Goal: Information Seeking & Learning: Understand process/instructions

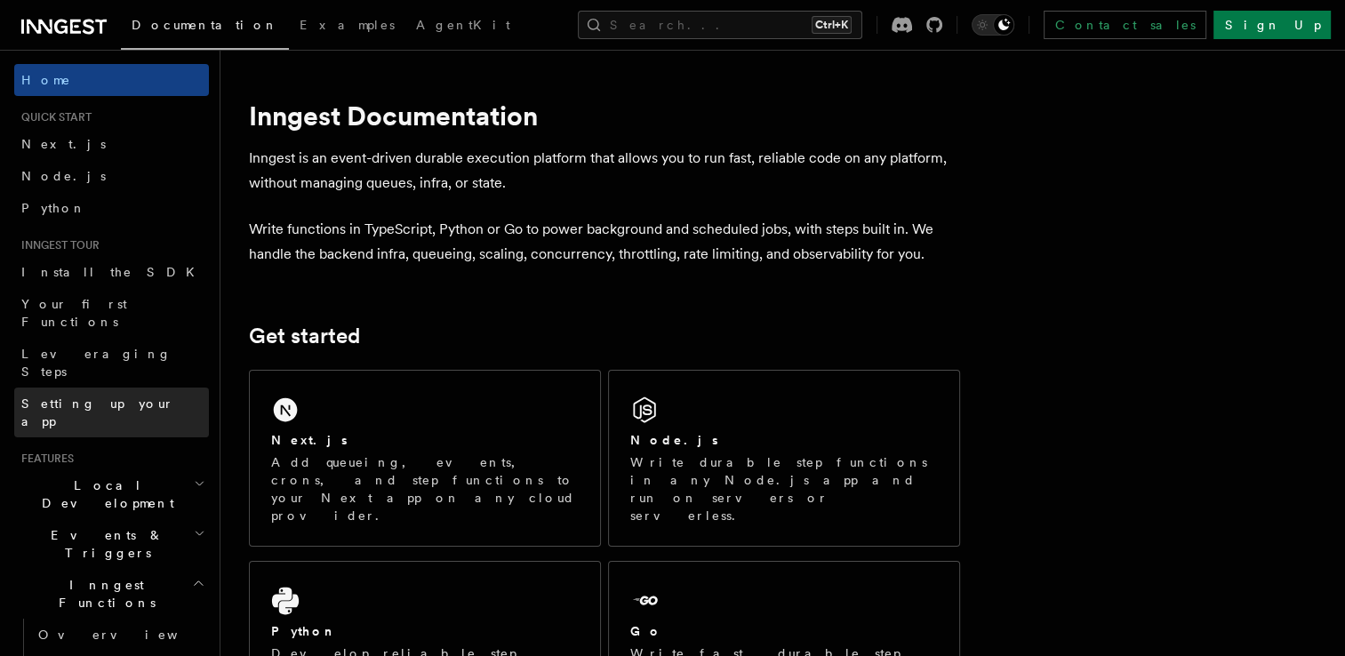
scroll to position [352, 0]
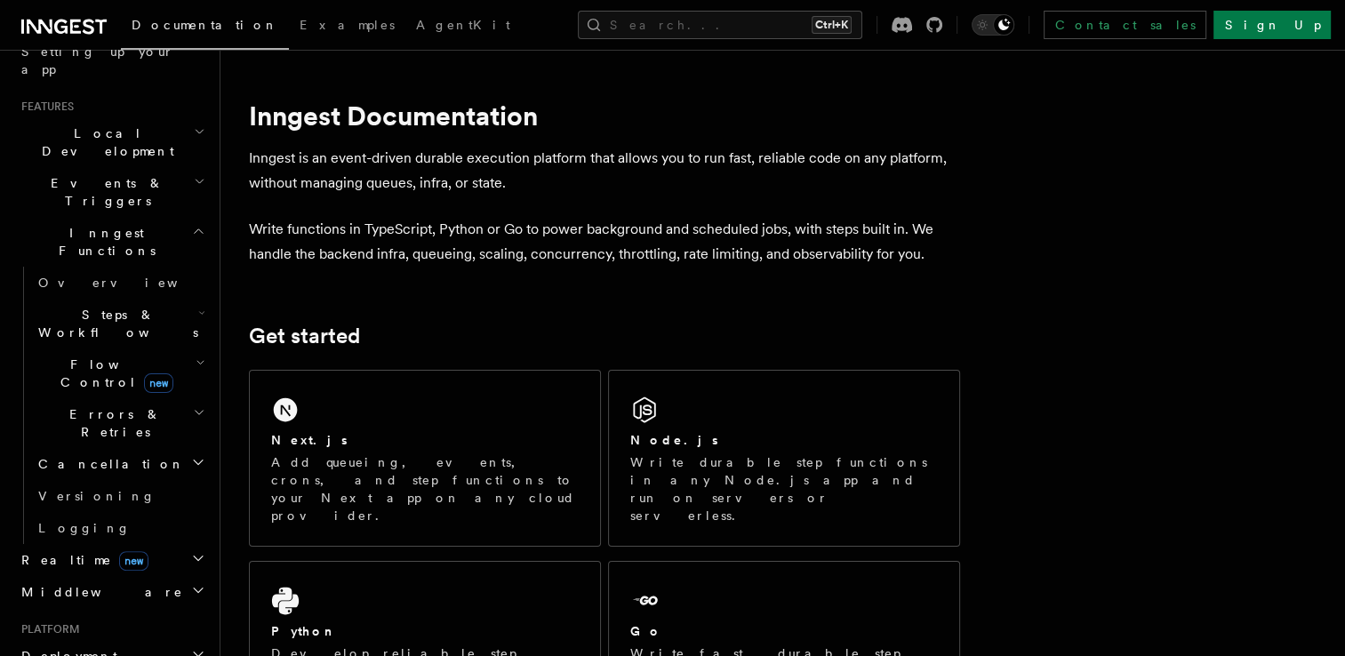
click at [109, 640] on h2 "Deployment" at bounding box center [111, 656] width 195 height 32
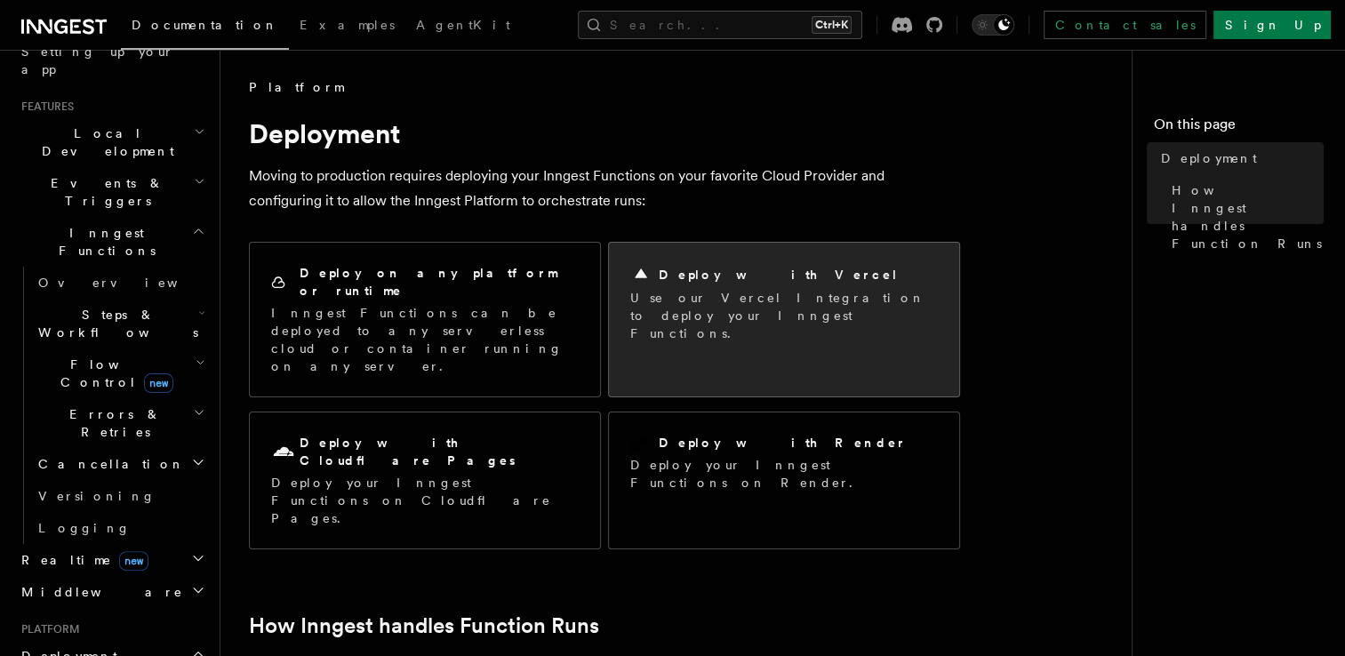
click at [736, 259] on div "Deploy with Vercel Use our Vercel Integration to deploy your Inngest Functions." at bounding box center [784, 303] width 350 height 121
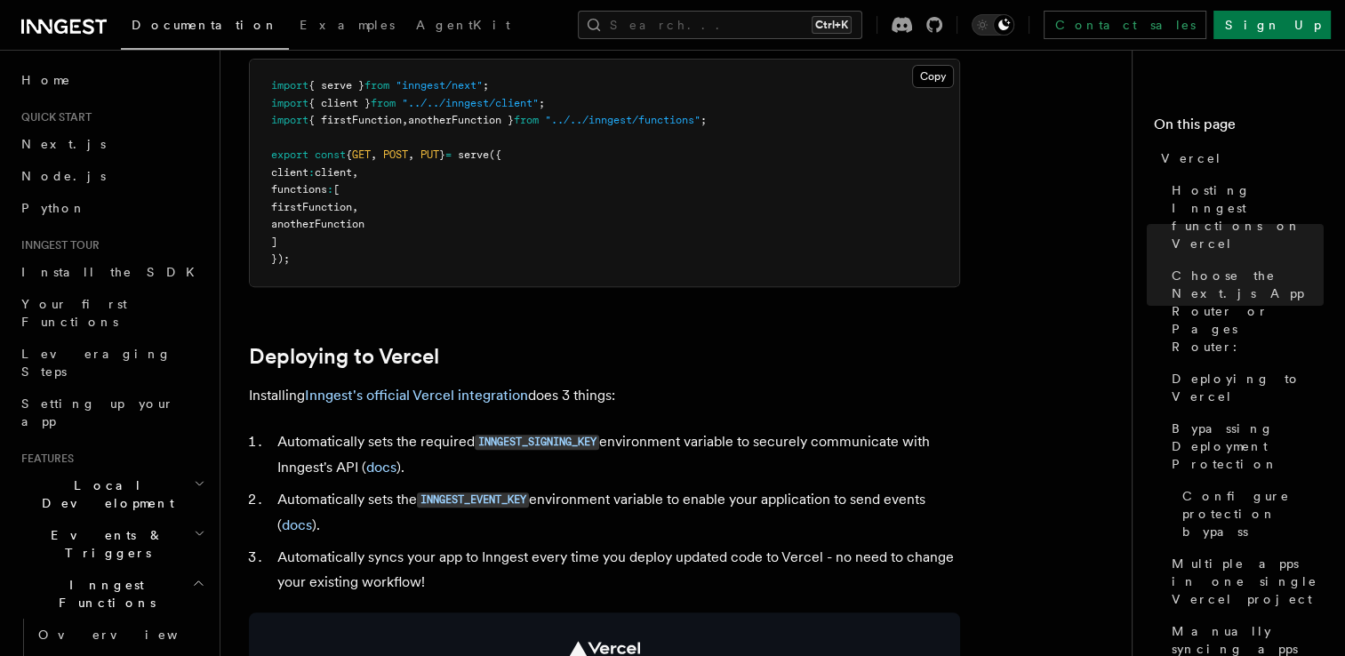
scroll to position [558, 0]
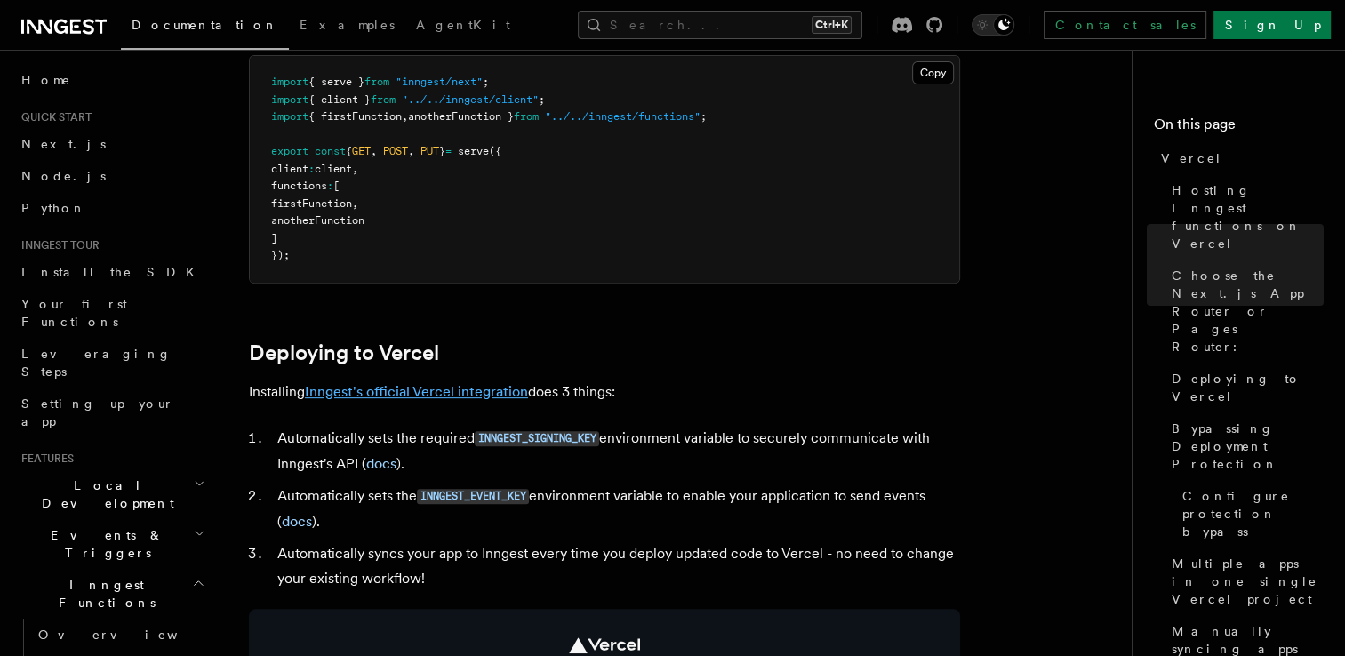
click at [469, 389] on link "Inngest's official Vercel integration" at bounding box center [416, 391] width 223 height 17
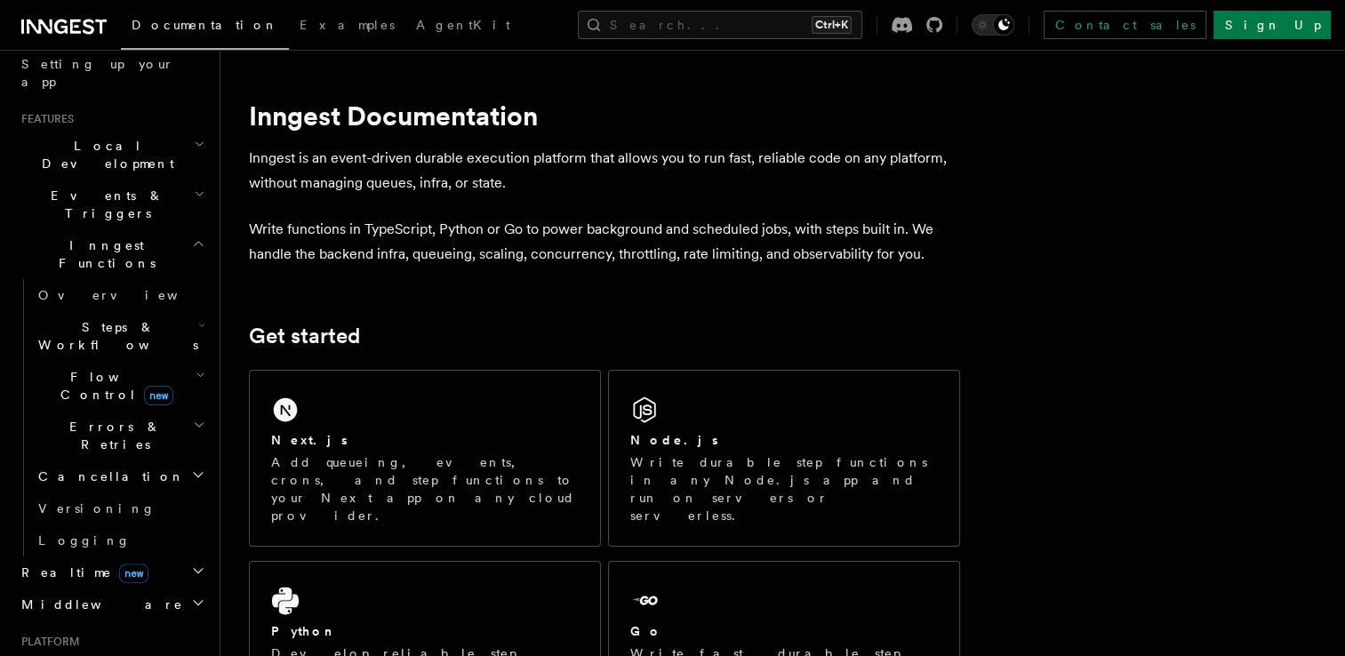
scroll to position [674, 0]
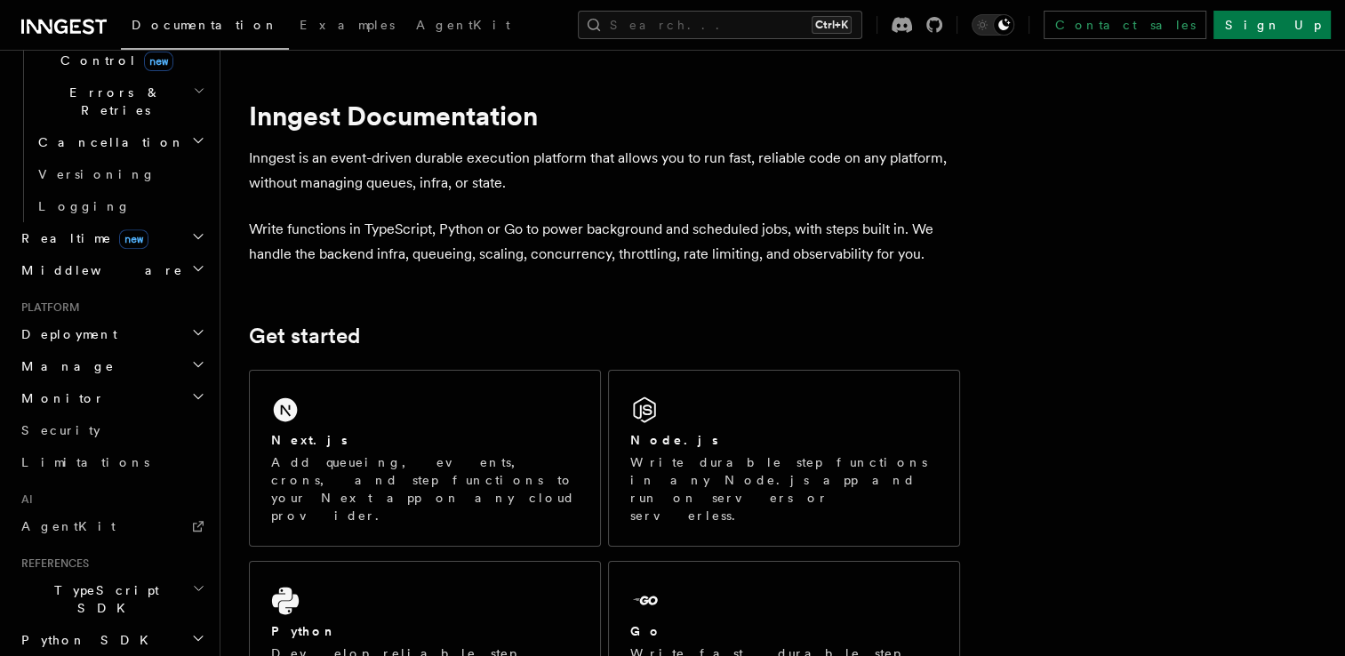
click at [70, 325] on span "Deployment" at bounding box center [65, 334] width 103 height 18
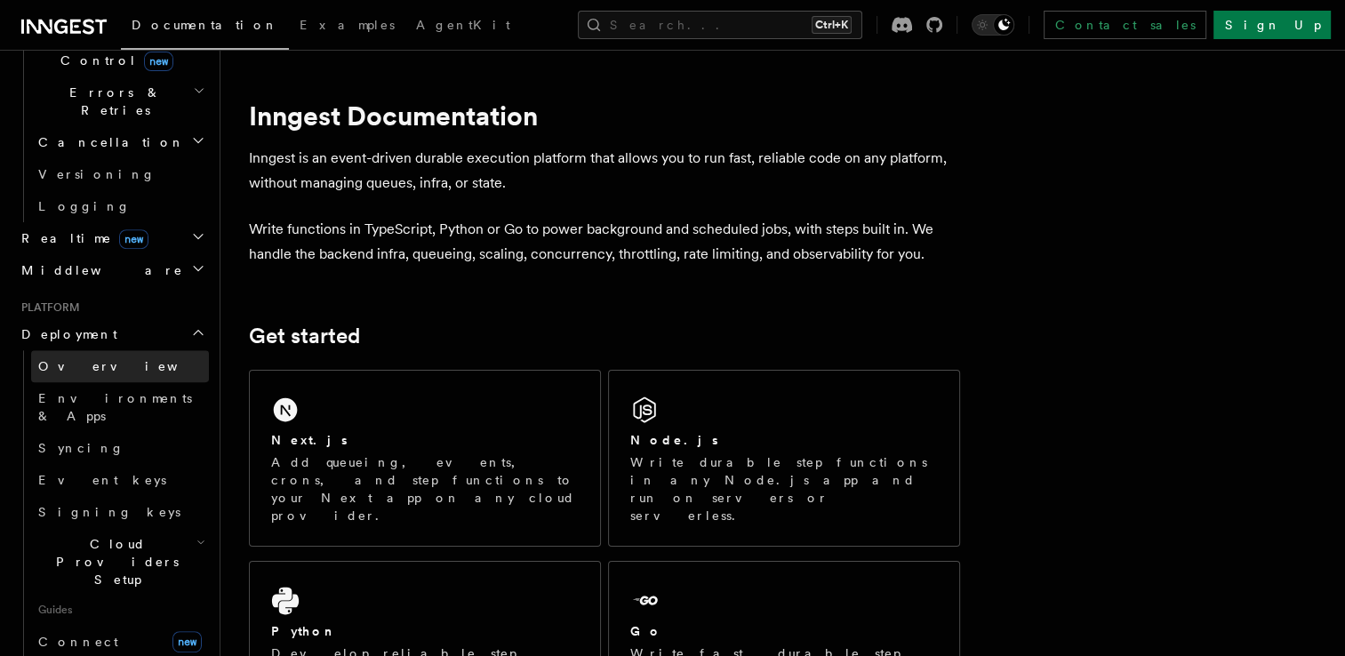
click at [89, 359] on span "Overview" at bounding box center [129, 366] width 183 height 14
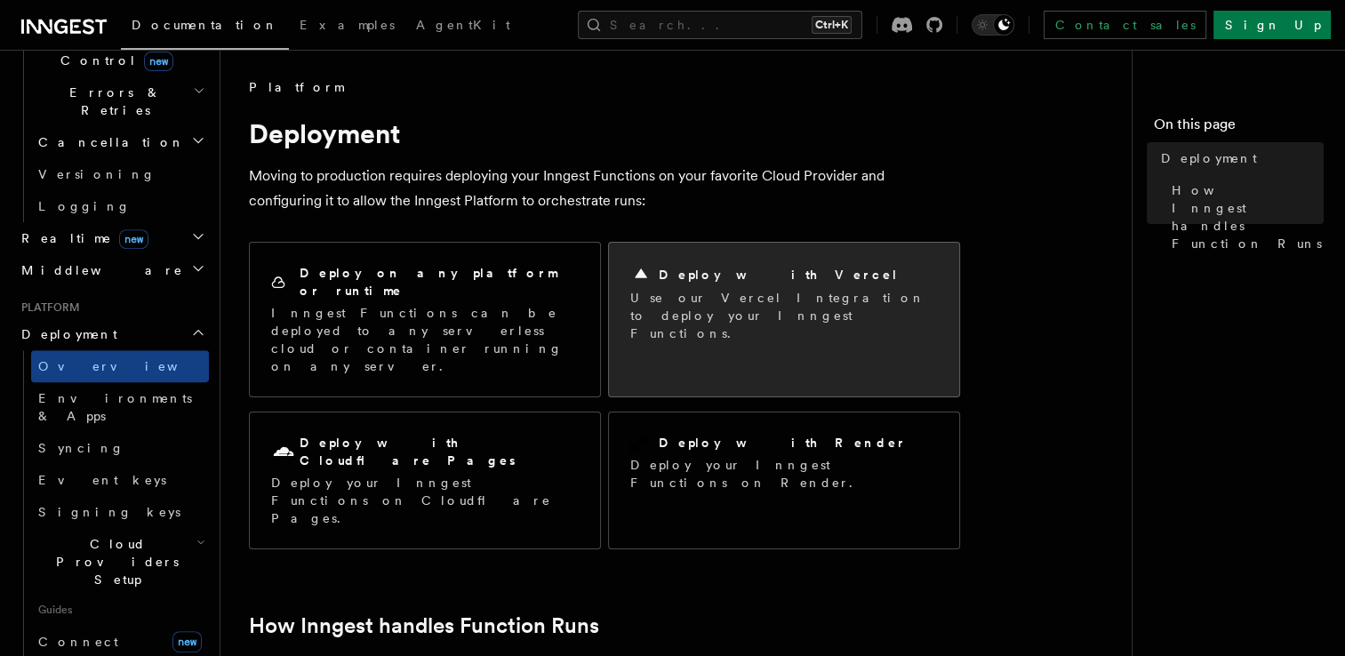
click at [681, 293] on p "Use our Vercel Integration to deploy your Inngest Functions." at bounding box center [784, 315] width 308 height 53
